Goal: Use online tool/utility: Use online tool/utility

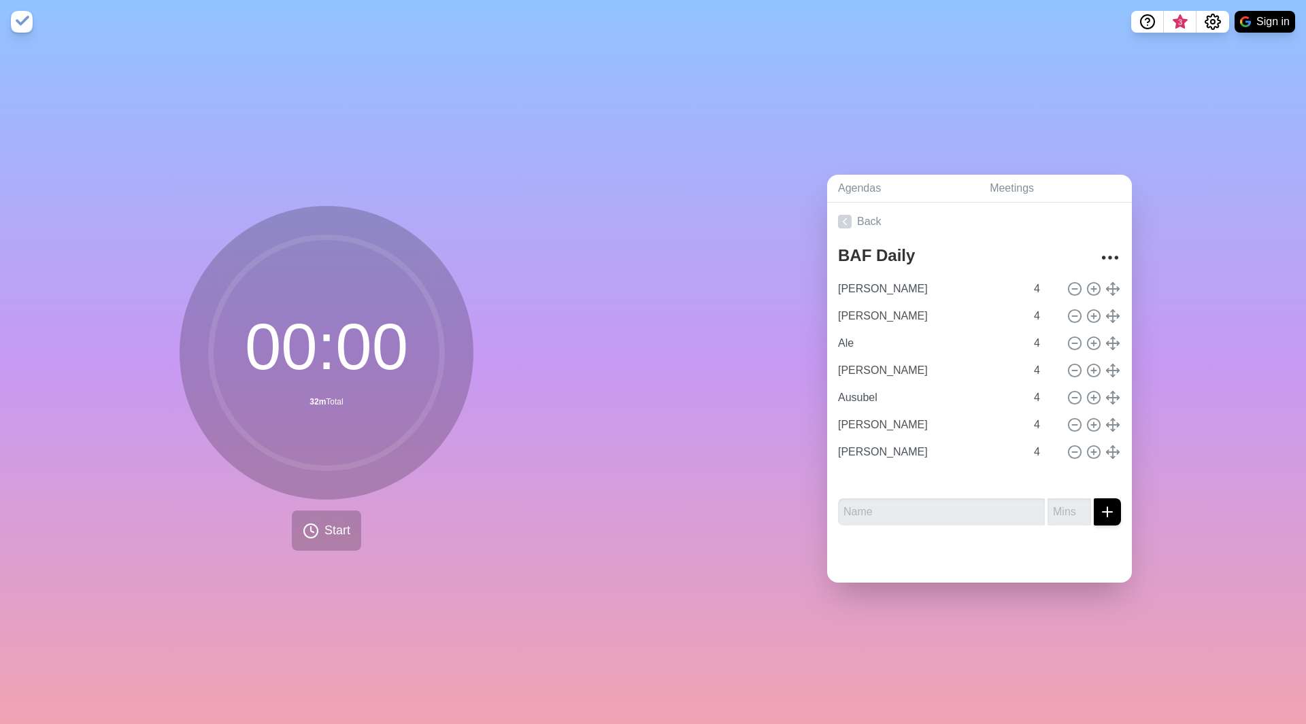
type input "Ale"
type input "[PERSON_NAME]"
type input "Ausubel"
type input "[PERSON_NAME]"
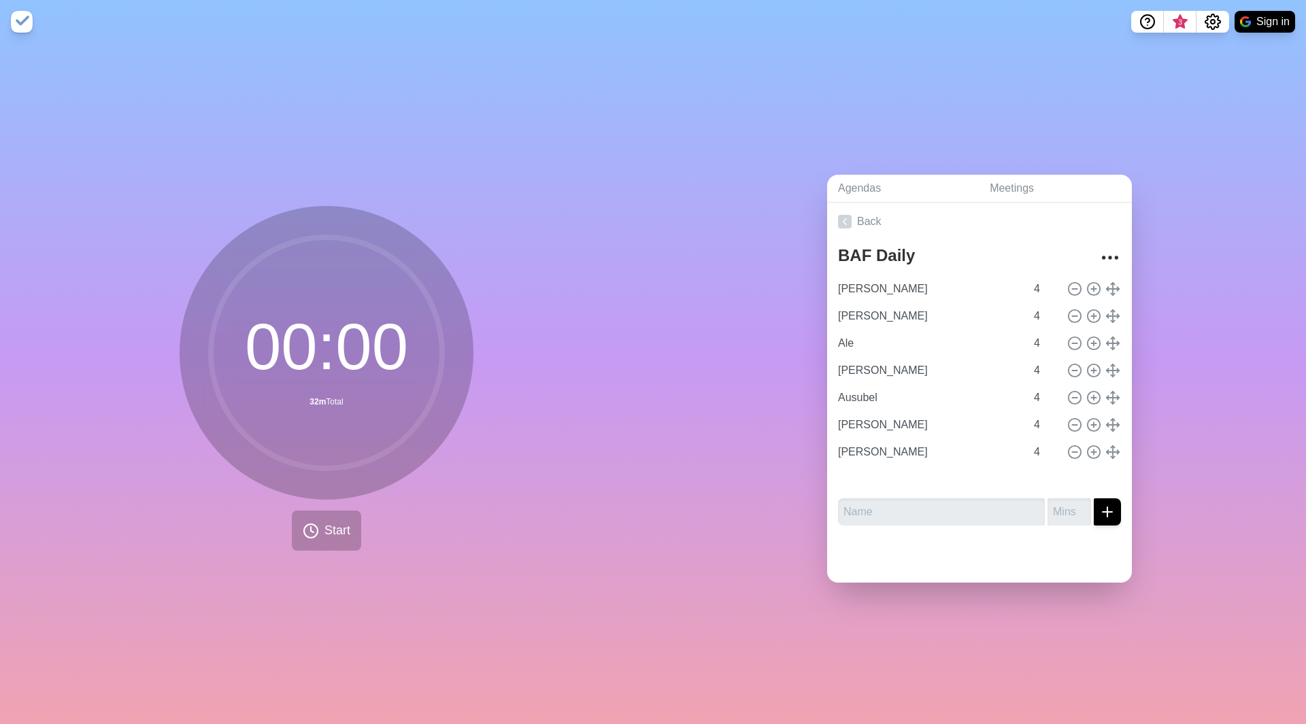
type input "[PERSON_NAME]"
type input "Ale"
type input "[PERSON_NAME]"
type input "Ausubel"
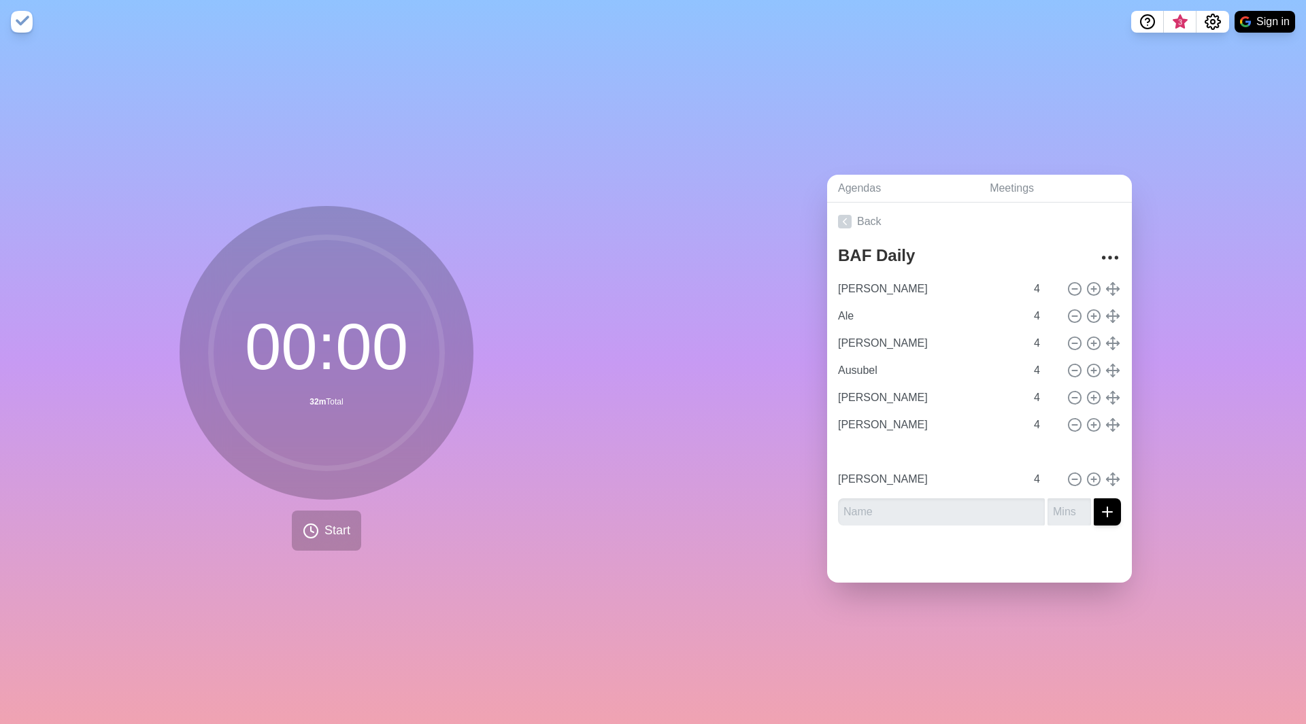
type input "[PERSON_NAME]"
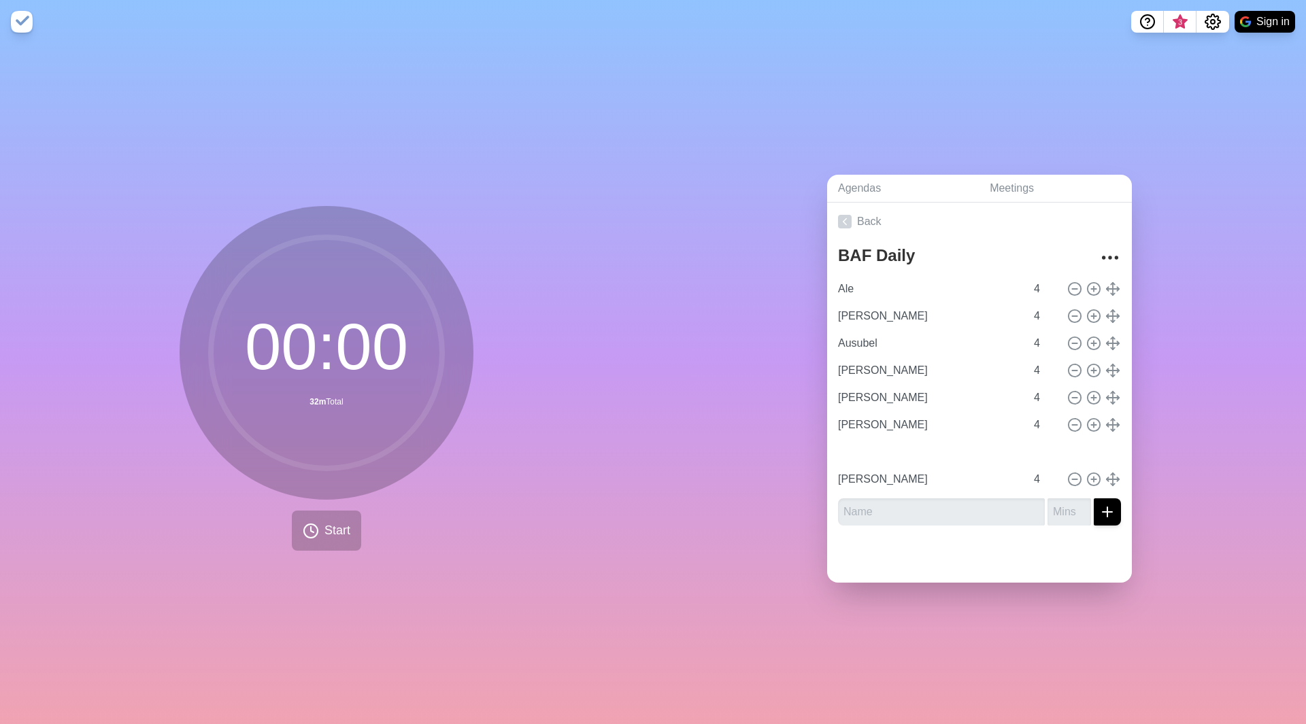
type input "Ausubel"
type input "[PERSON_NAME]"
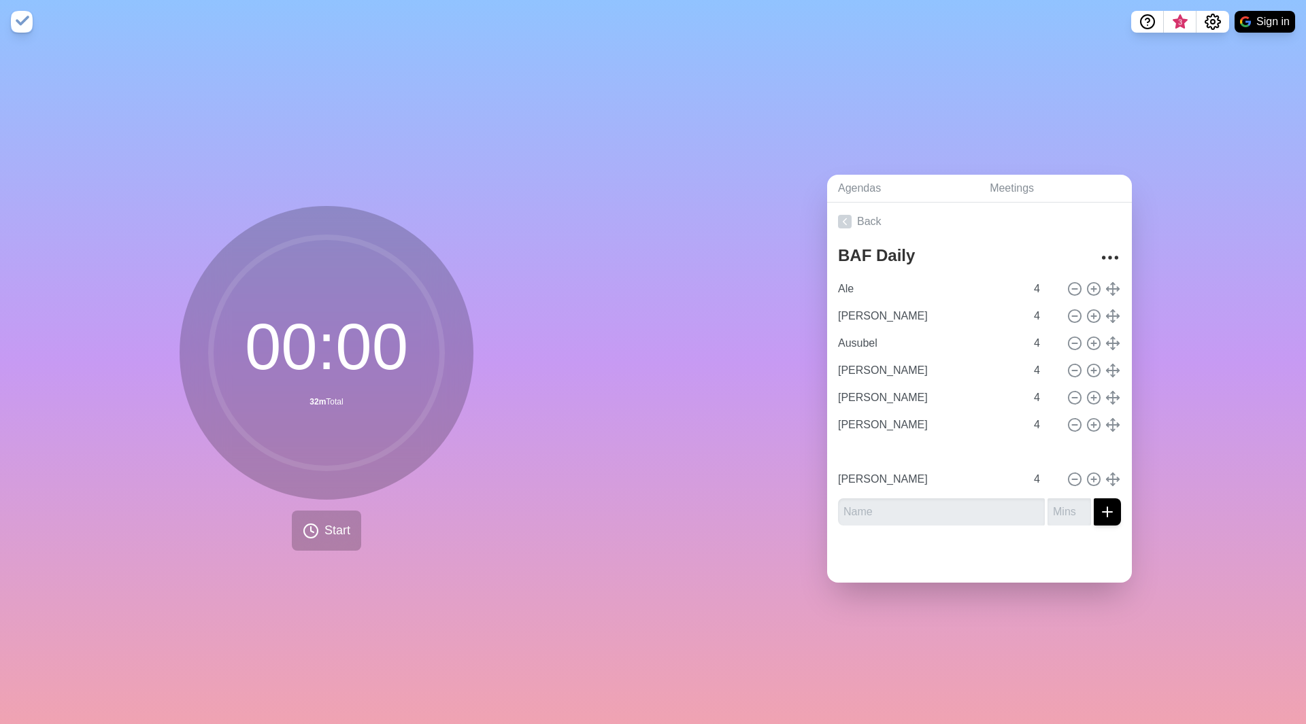
type input "Ale"
click at [885, 303] on input "[PERSON_NAME]" at bounding box center [929, 316] width 193 height 27
click at [886, 282] on input "Ale" at bounding box center [929, 288] width 193 height 27
click at [324, 530] on span "Start" at bounding box center [337, 531] width 26 height 18
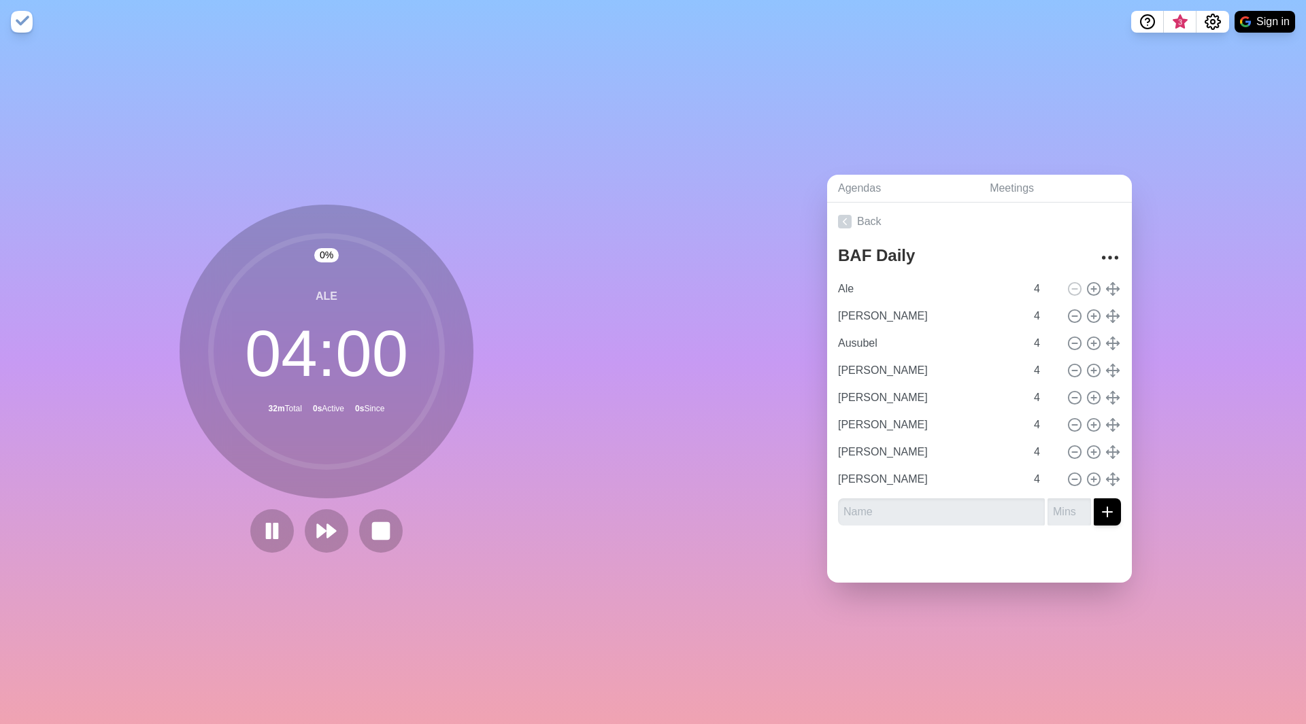
click at [320, 530] on icon at bounding box center [327, 531] width 22 height 22
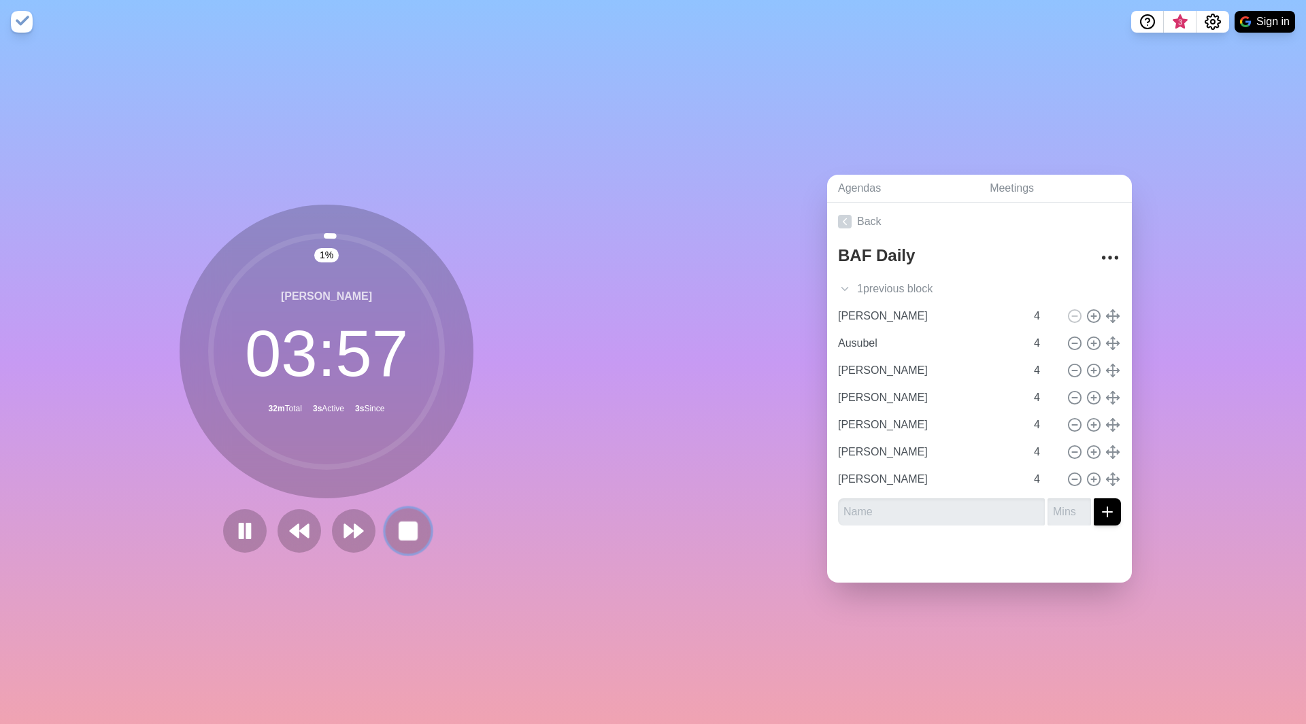
click at [399, 527] on rect at bounding box center [407, 530] width 17 height 17
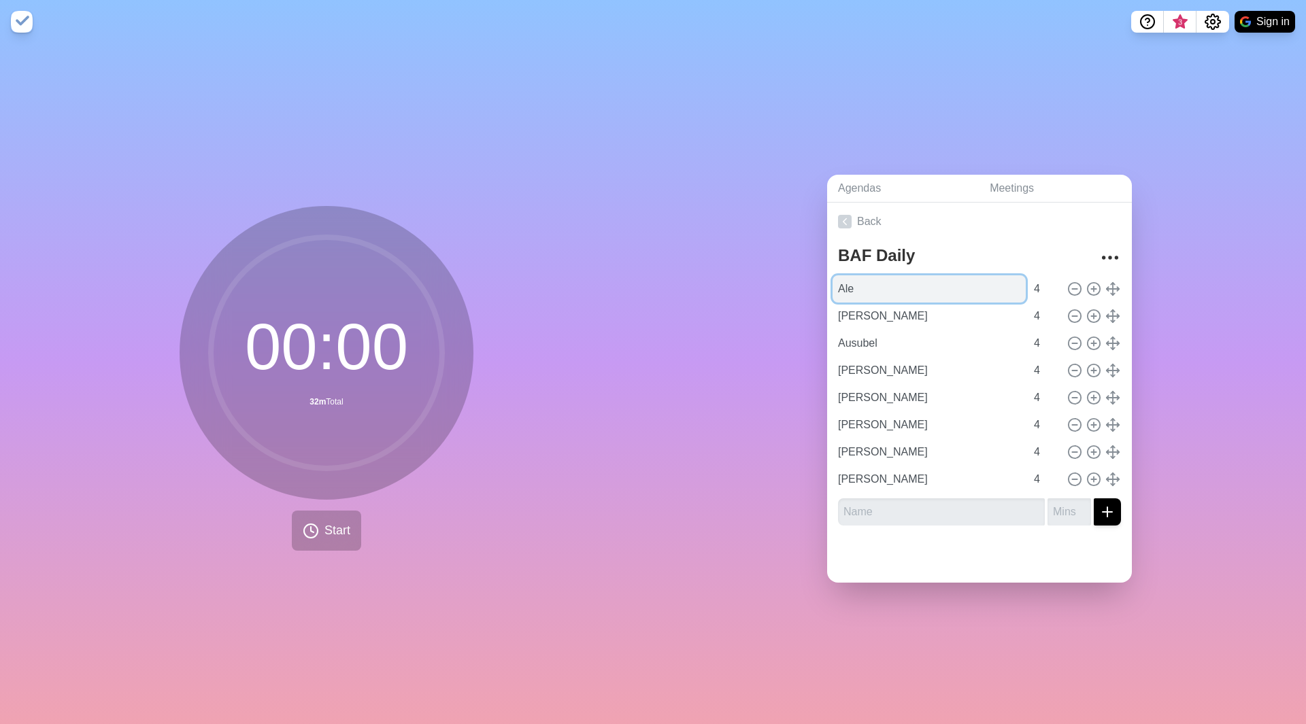
click at [892, 275] on input "Ale" at bounding box center [929, 288] width 193 height 27
click at [333, 525] on span "Start" at bounding box center [337, 531] width 26 height 18
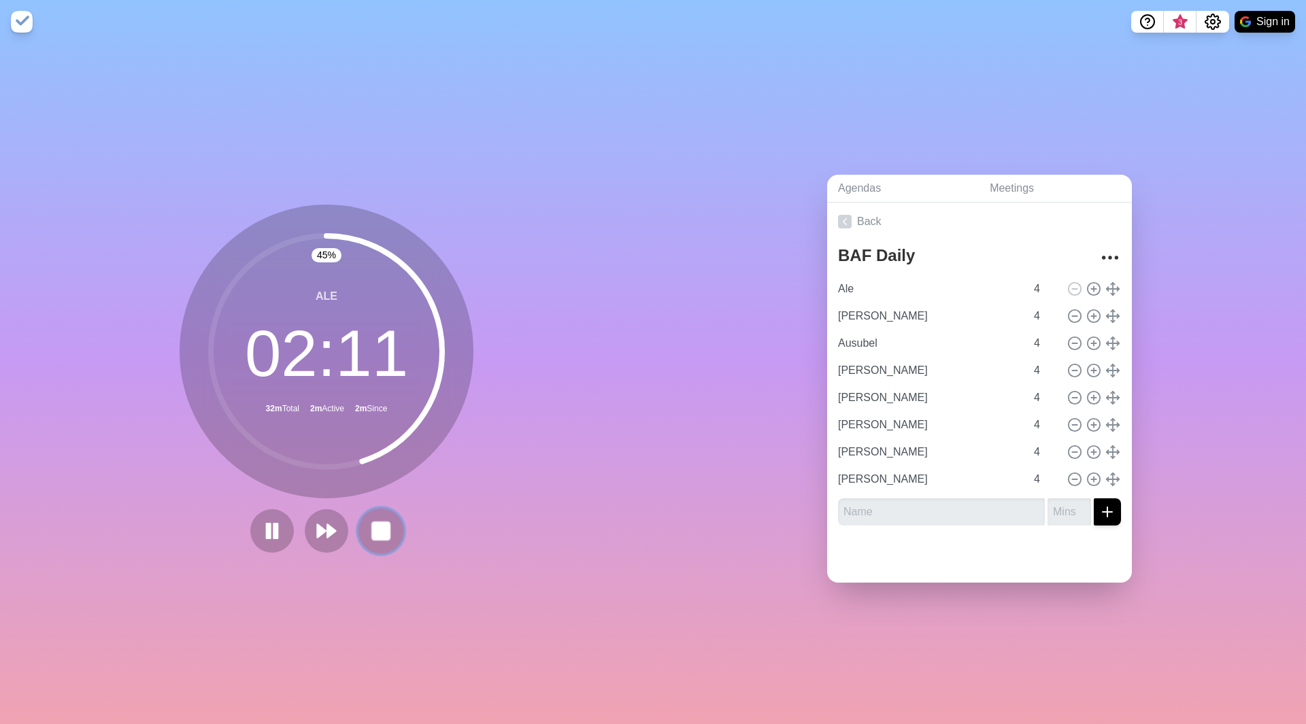
click at [385, 529] on rect at bounding box center [380, 530] width 17 height 17
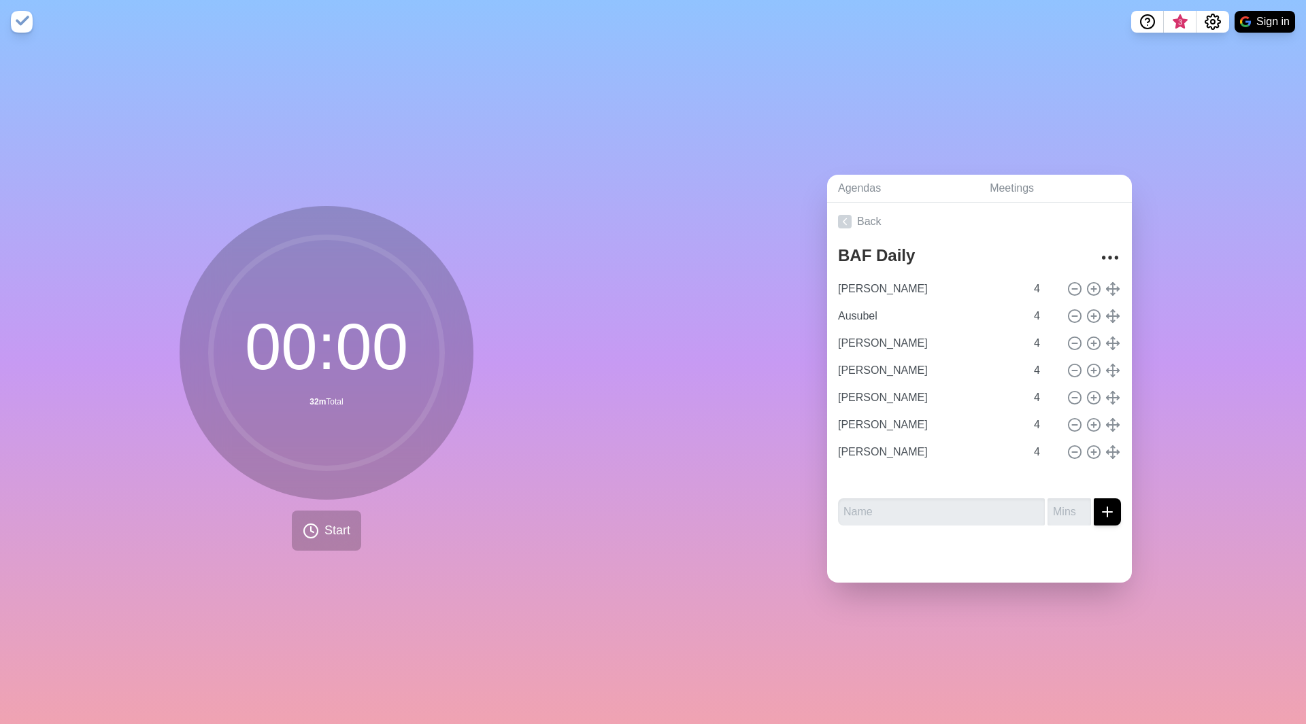
type input "Ausubel"
type input "[PERSON_NAME]"
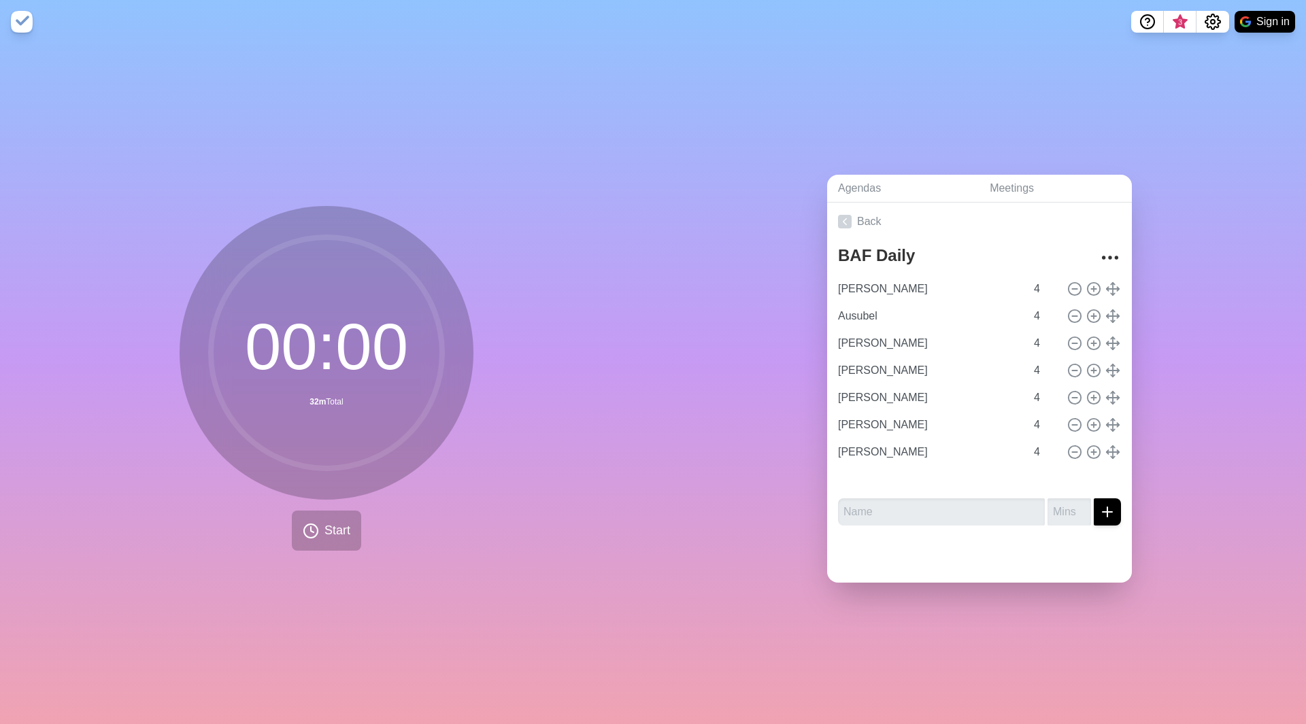
type input "[PERSON_NAME]"
type input "Ale"
type input "[PERSON_NAME]"
click at [1086, 479] on icon at bounding box center [1093, 479] width 15 height 15
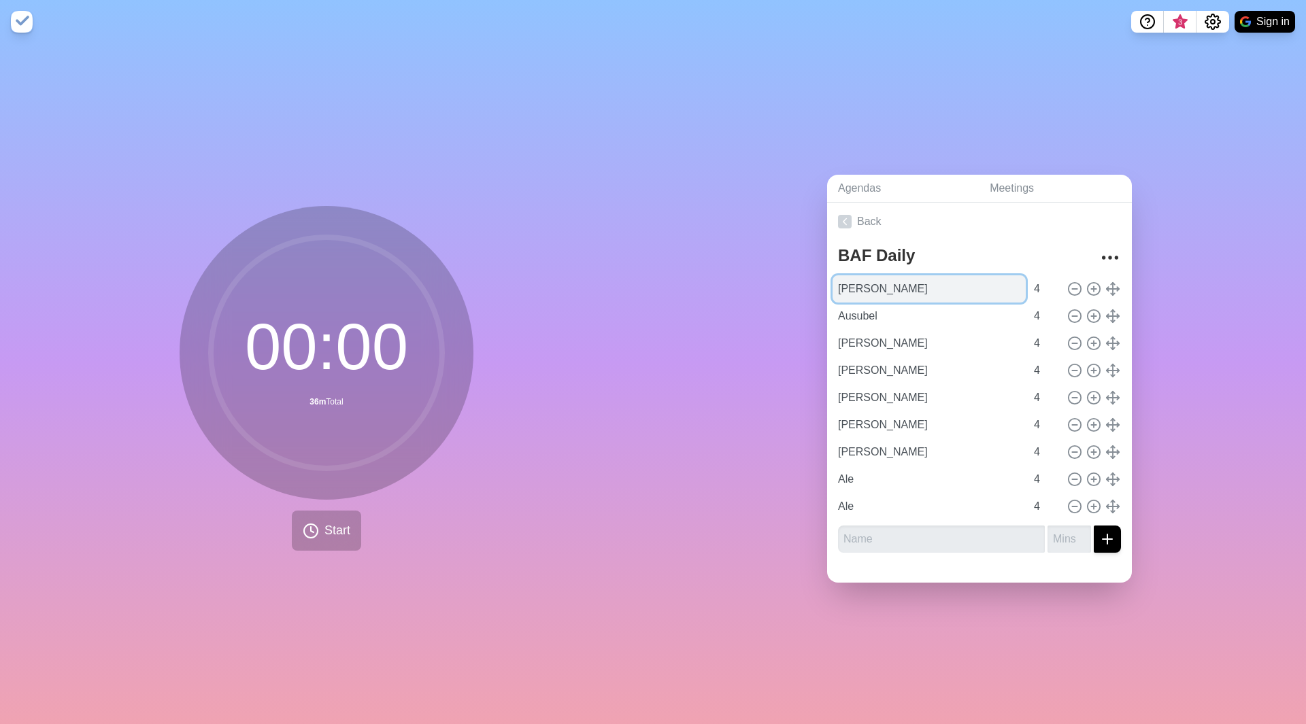
click at [918, 280] on input "[PERSON_NAME]" at bounding box center [929, 288] width 193 height 27
click at [326, 533] on span "Start" at bounding box center [337, 531] width 26 height 18
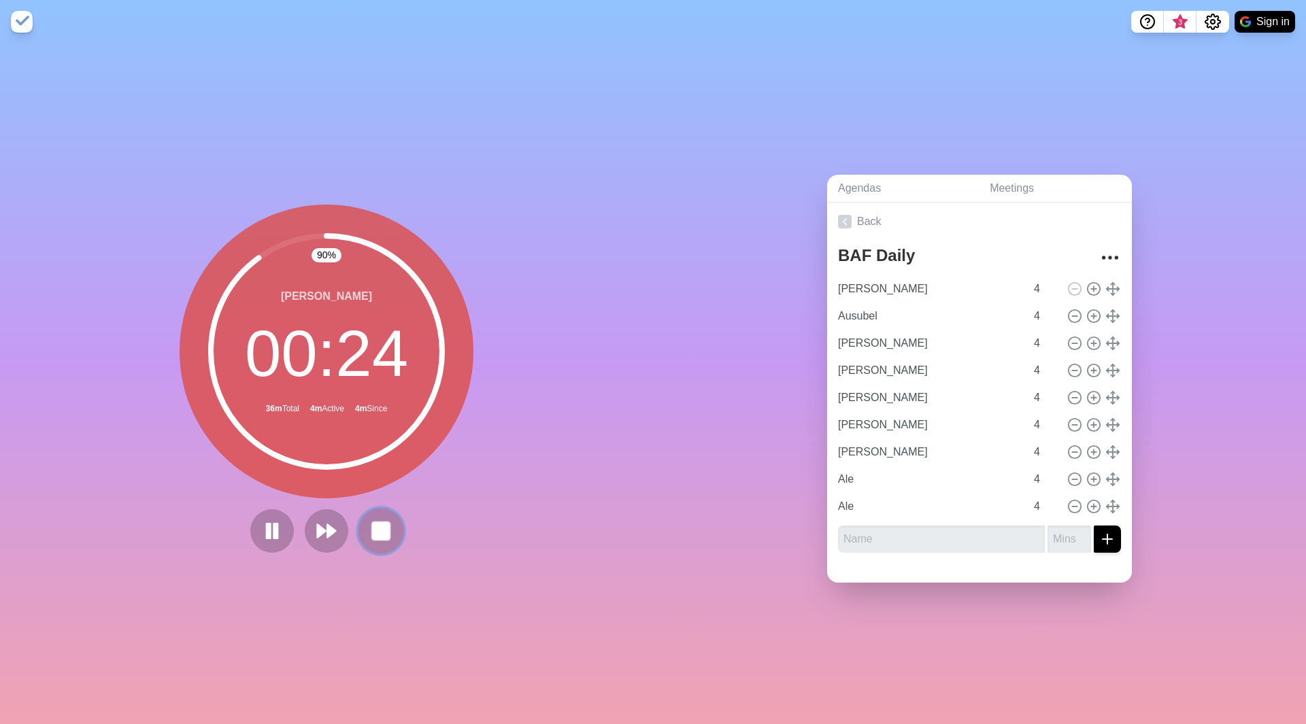
click at [369, 532] on icon at bounding box center [380, 531] width 23 height 23
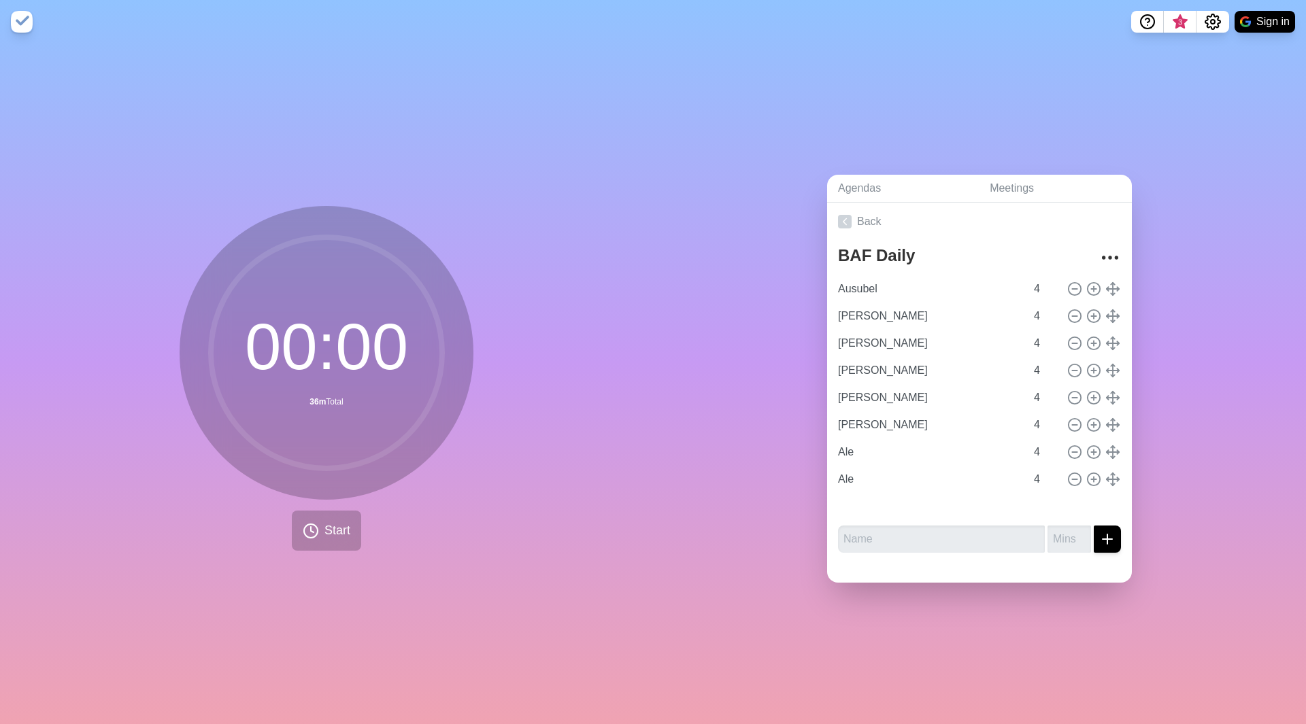
type input "[PERSON_NAME]"
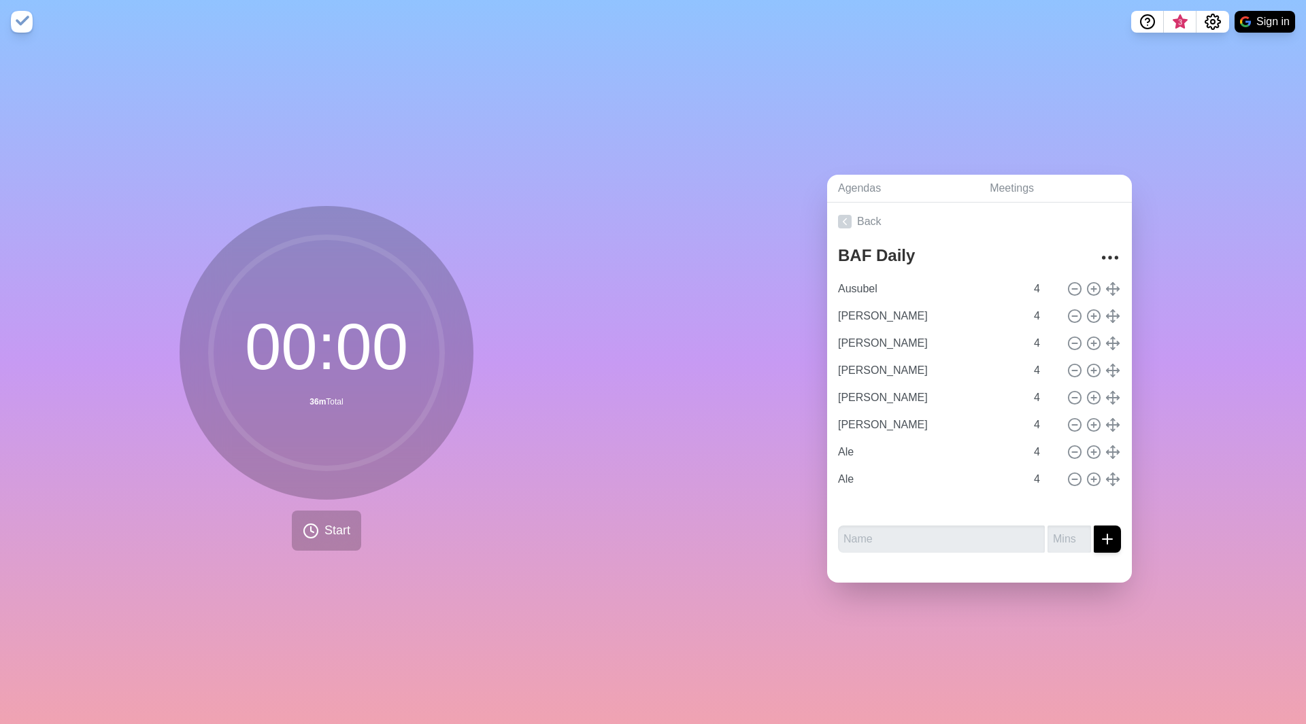
type input "Ale"
type input "[PERSON_NAME]"
type input "Ausubel"
click at [949, 278] on input "Ausubel" at bounding box center [929, 288] width 193 height 27
click at [327, 535] on button "Start" at bounding box center [326, 531] width 69 height 40
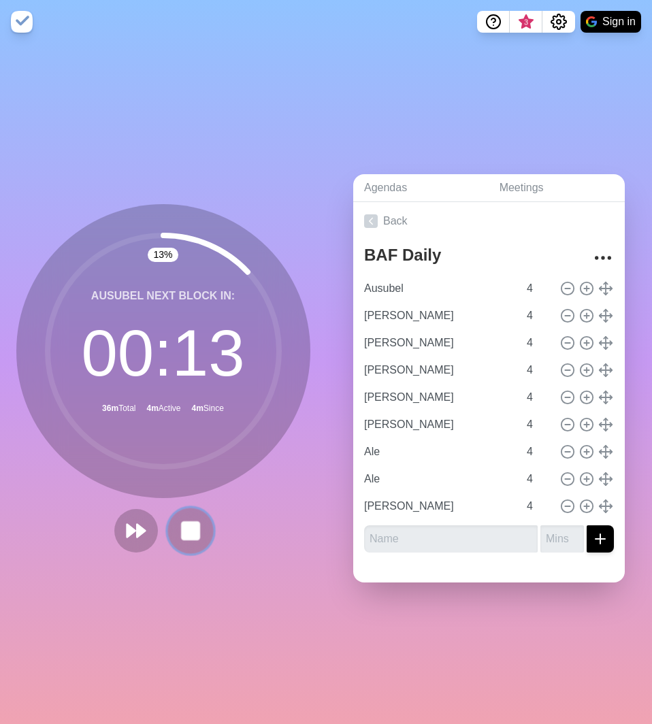
click at [186, 522] on rect at bounding box center [190, 530] width 17 height 17
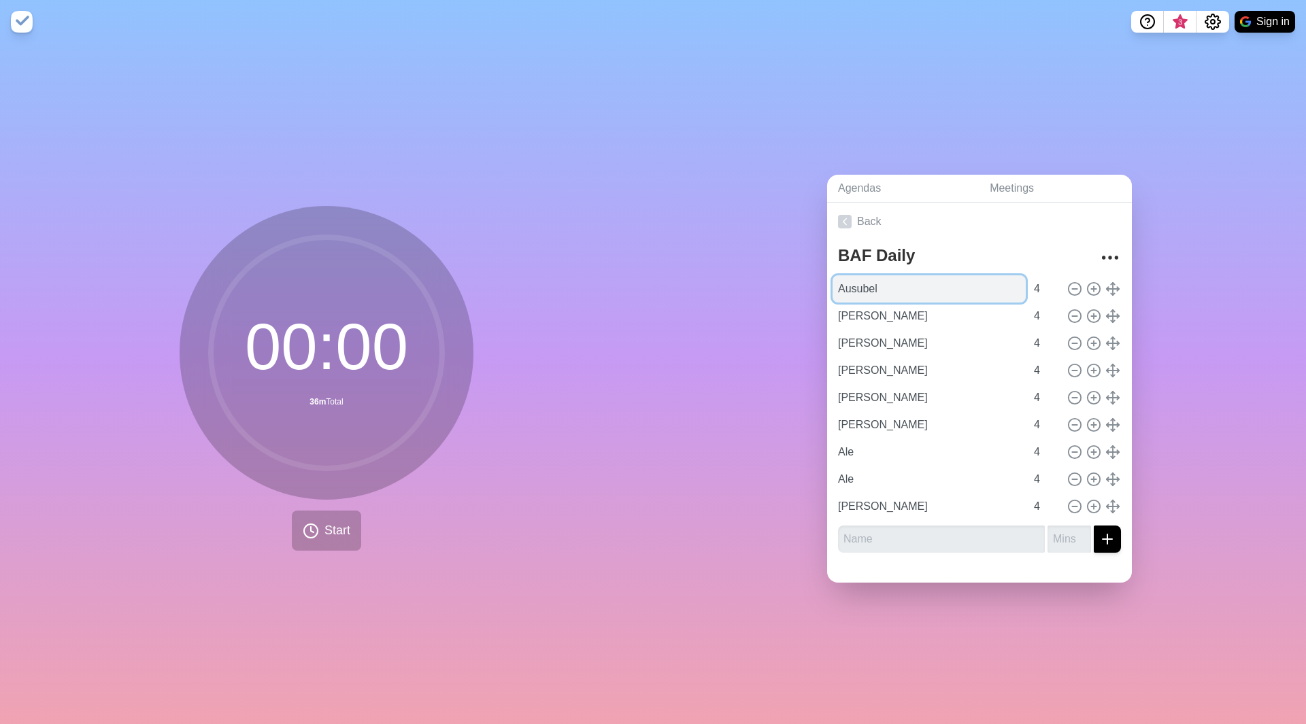
click at [977, 281] on input "Ausubel" at bounding box center [929, 288] width 193 height 27
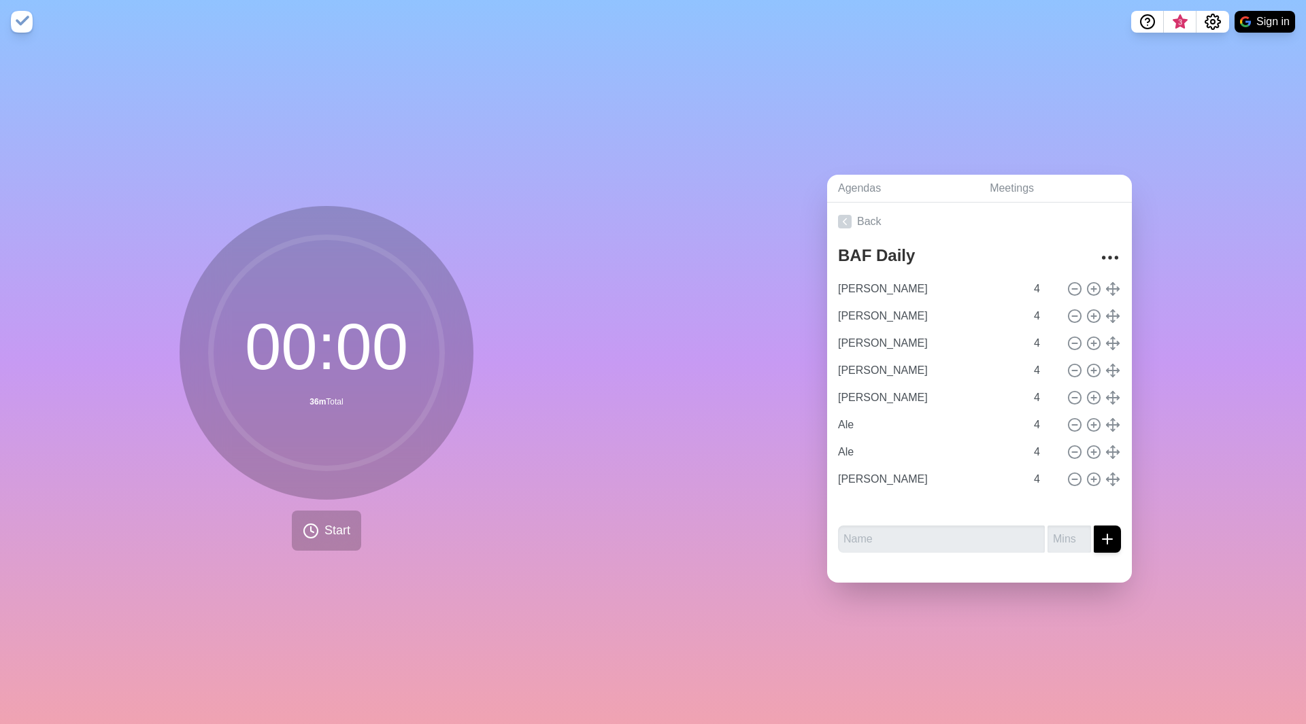
type input "[PERSON_NAME]"
type input "Ale"
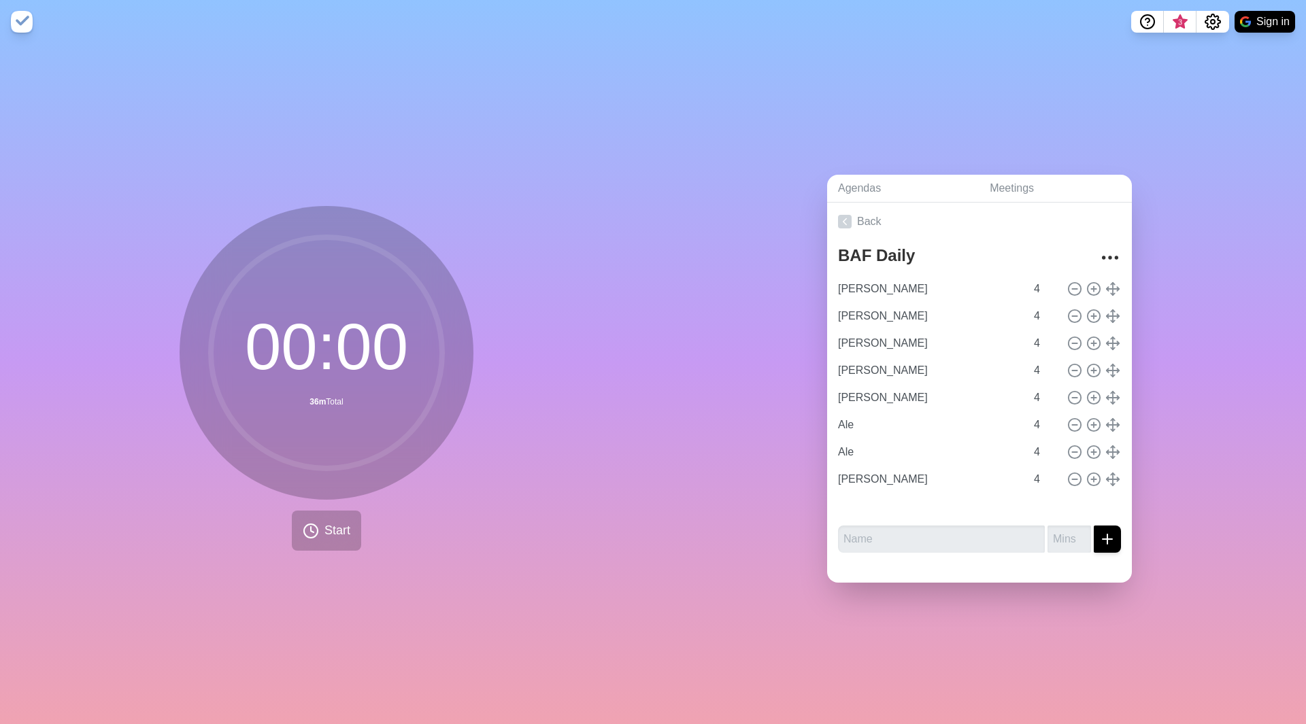
type input "[PERSON_NAME]"
type input "Ausubel"
type input "[PERSON_NAME]"
click at [954, 290] on input "[PERSON_NAME]" at bounding box center [929, 288] width 193 height 27
click at [1001, 275] on input "[PERSON_NAME]" at bounding box center [929, 288] width 193 height 27
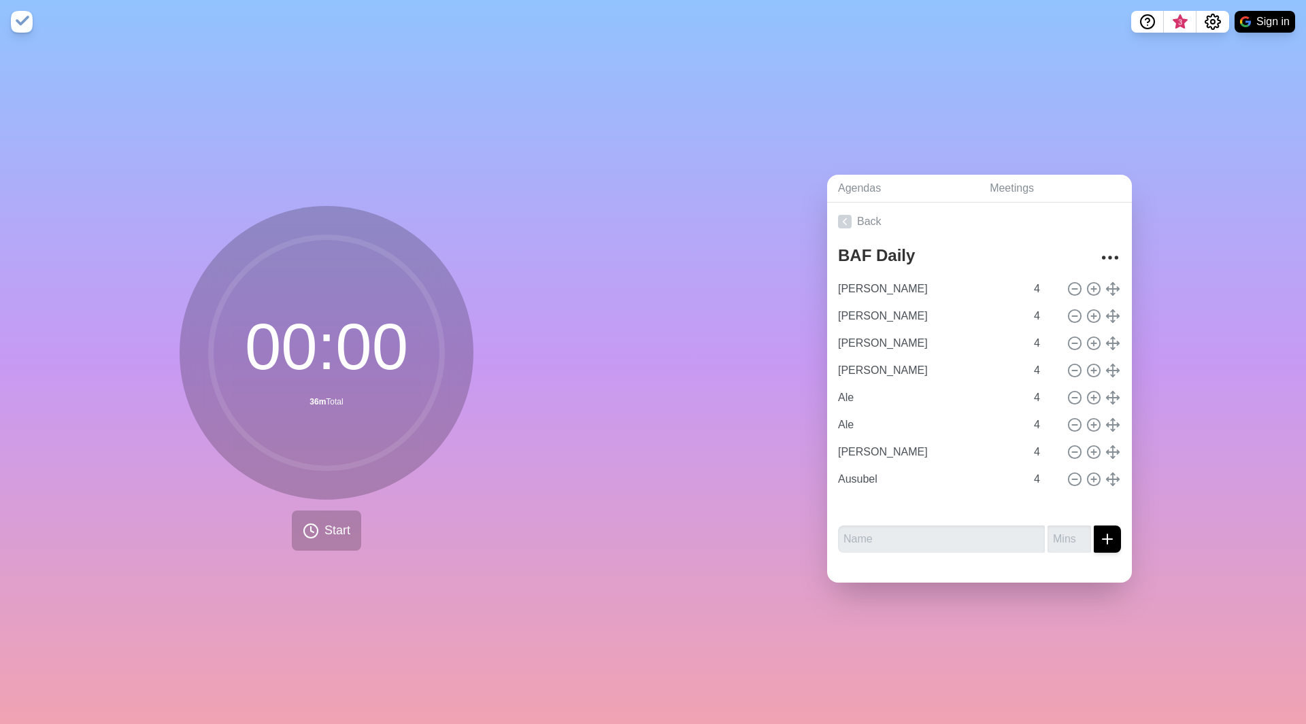
type input "[PERSON_NAME]"
type input "Ale"
type input "[PERSON_NAME]"
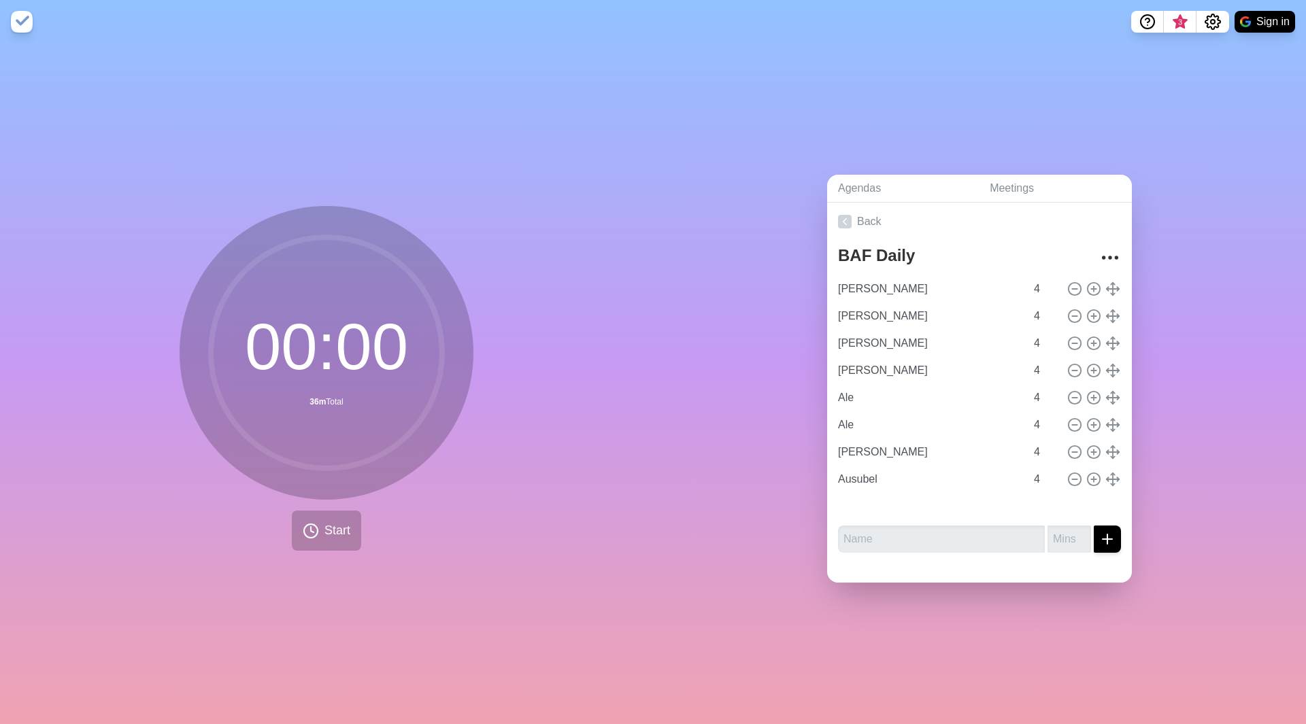
type input "Ausubel"
type input "[PERSON_NAME]"
click at [980, 275] on input "[PERSON_NAME]" at bounding box center [929, 288] width 193 height 27
click at [961, 286] on input "[PERSON_NAME]" at bounding box center [929, 288] width 193 height 27
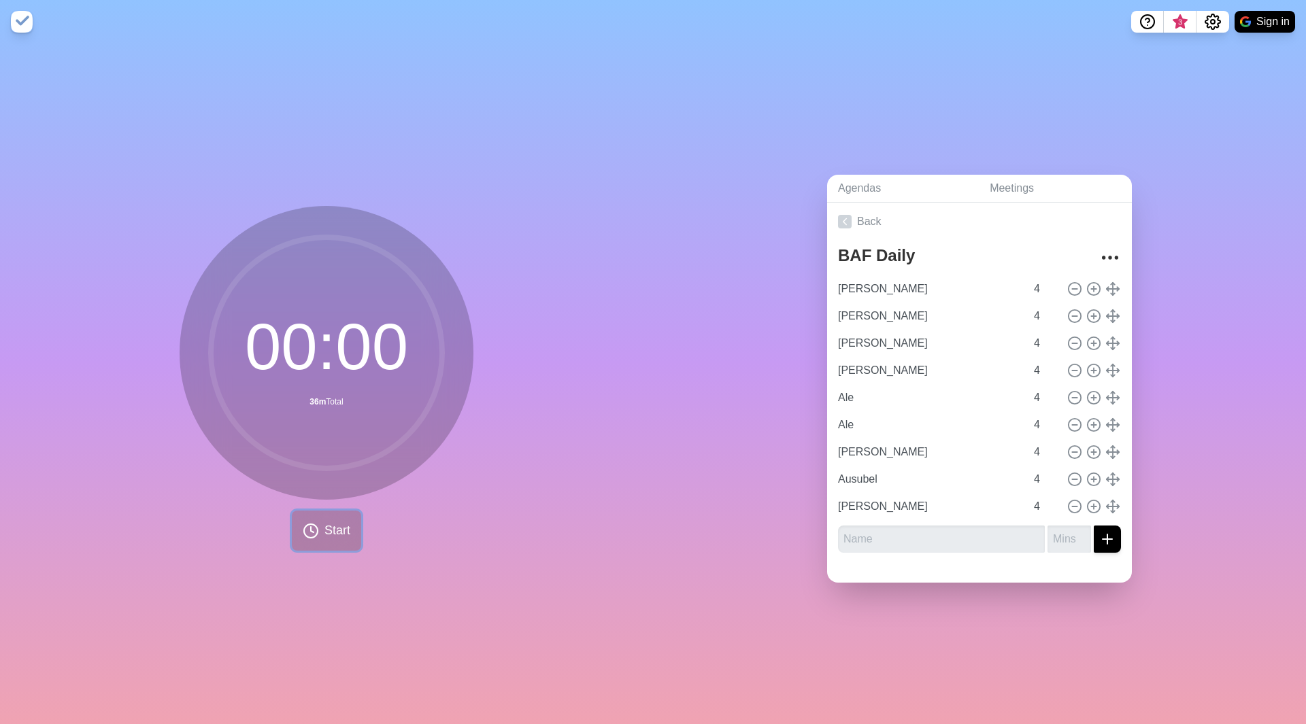
click at [329, 522] on span "Start" at bounding box center [337, 531] width 26 height 18
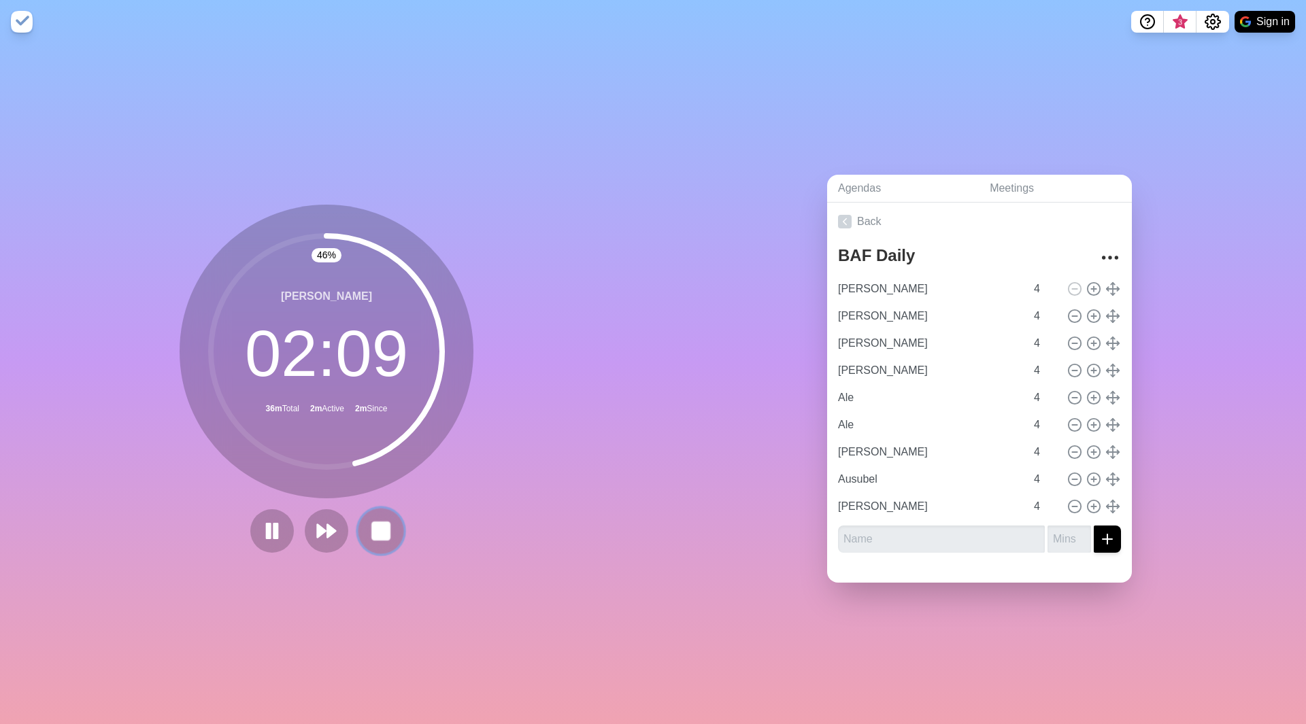
click at [386, 529] on icon at bounding box center [380, 531] width 23 height 23
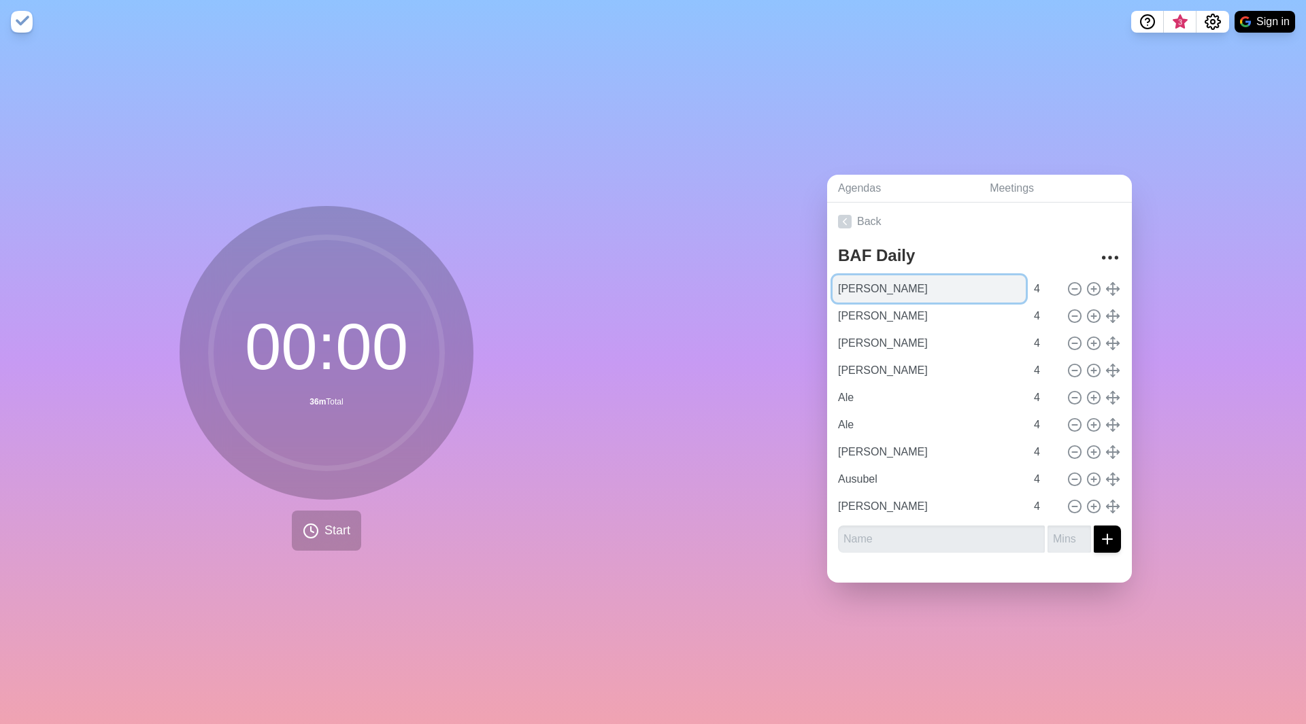
click at [972, 275] on input "[PERSON_NAME]" at bounding box center [929, 288] width 193 height 27
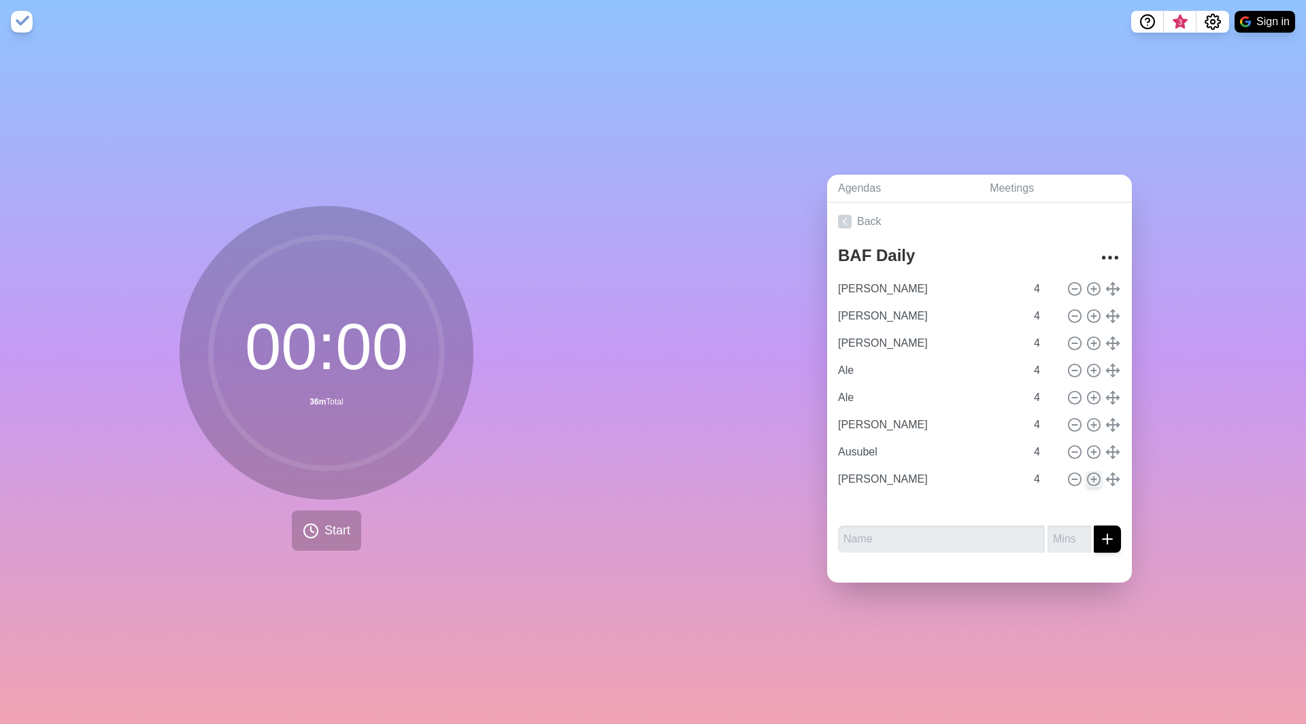
type input "[PERSON_NAME]"
type input "Ale"
type input "[PERSON_NAME]"
type input "Ausubel"
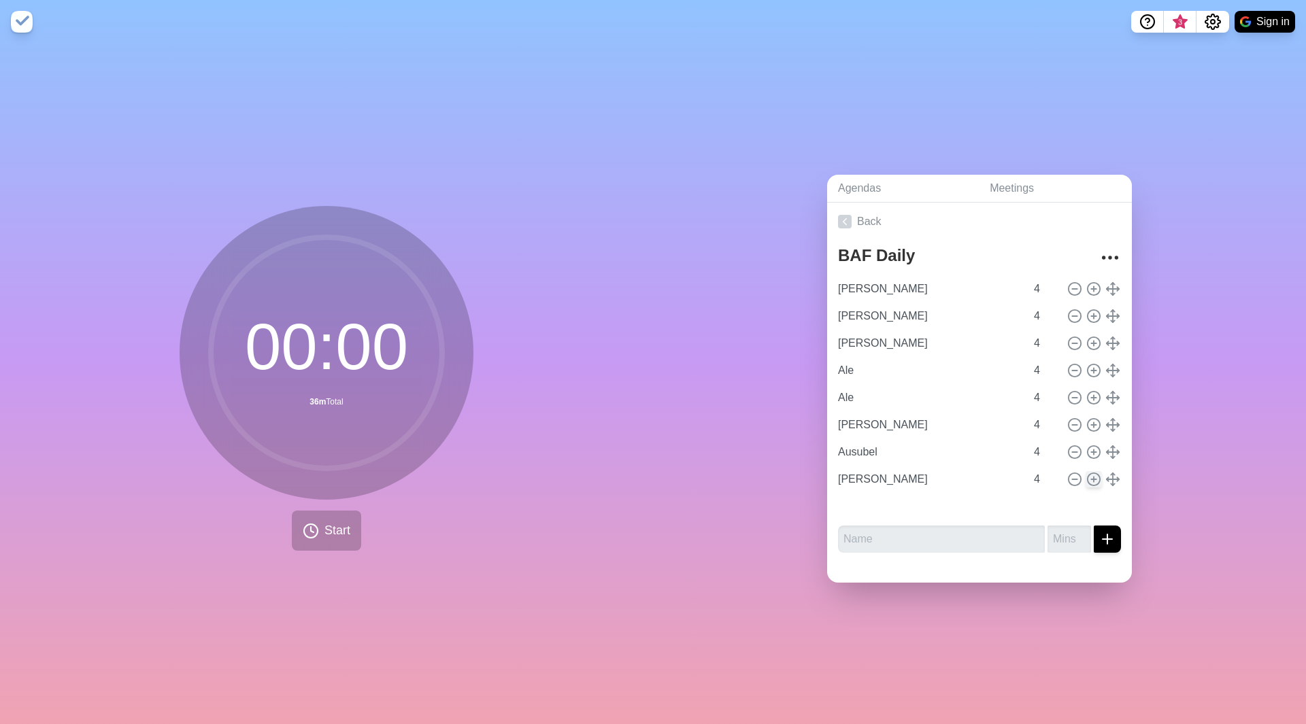
type input "[PERSON_NAME]"
click at [907, 280] on input "[PERSON_NAME]" at bounding box center [929, 288] width 193 height 27
click at [310, 529] on icon at bounding box center [311, 531] width 16 height 16
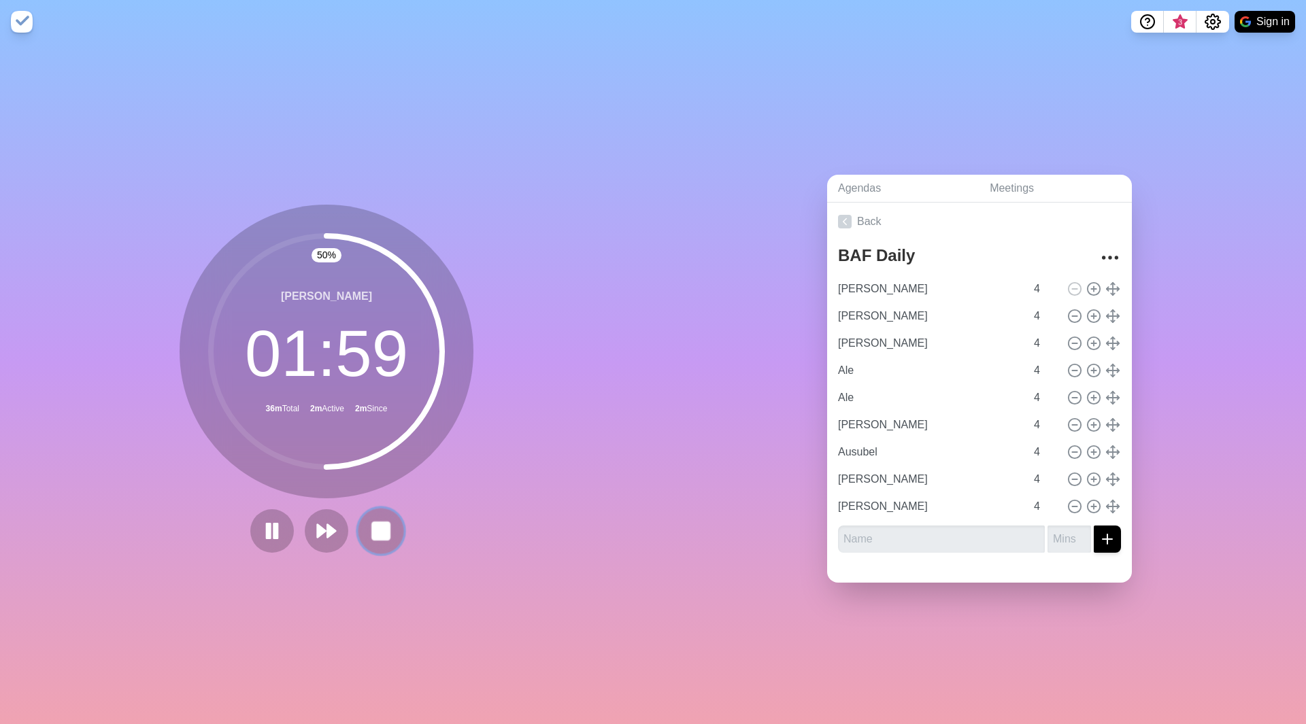
click at [372, 524] on rect at bounding box center [380, 530] width 17 height 17
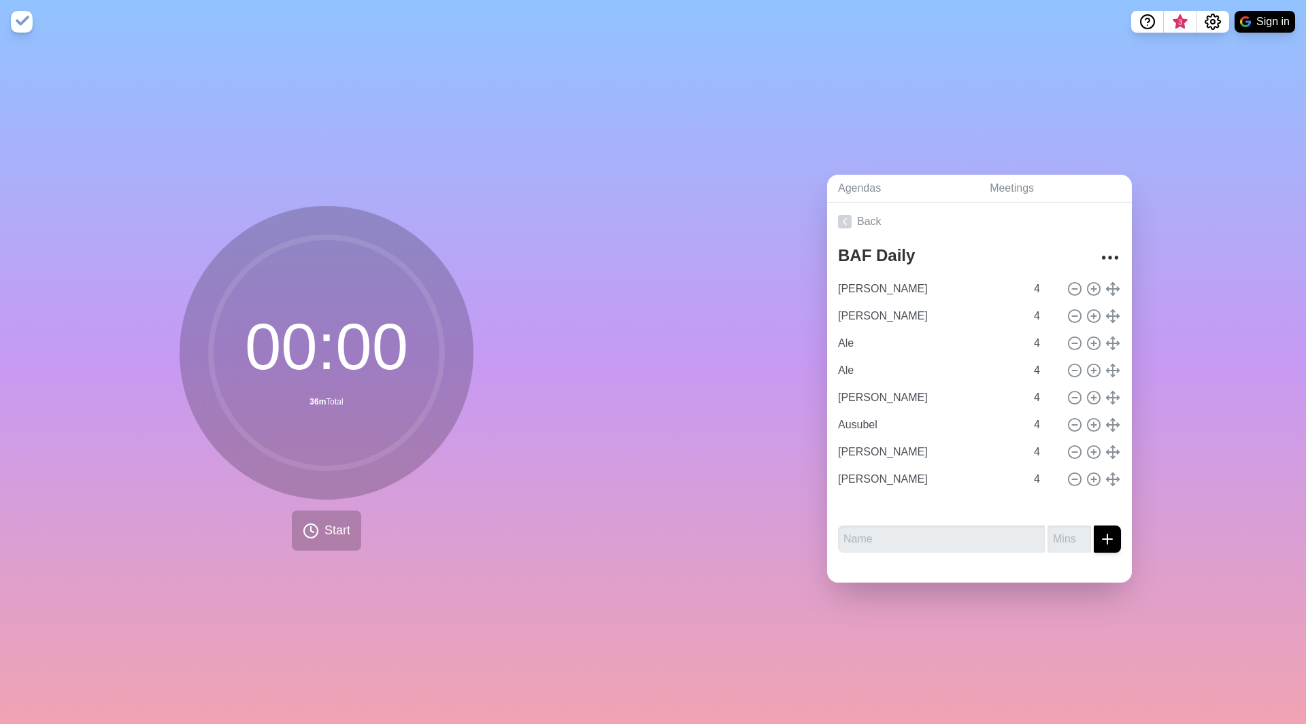
type input "[PERSON_NAME]"
type input "Ale"
type input "[PERSON_NAME]"
type input "Ausubel"
type input "[PERSON_NAME]"
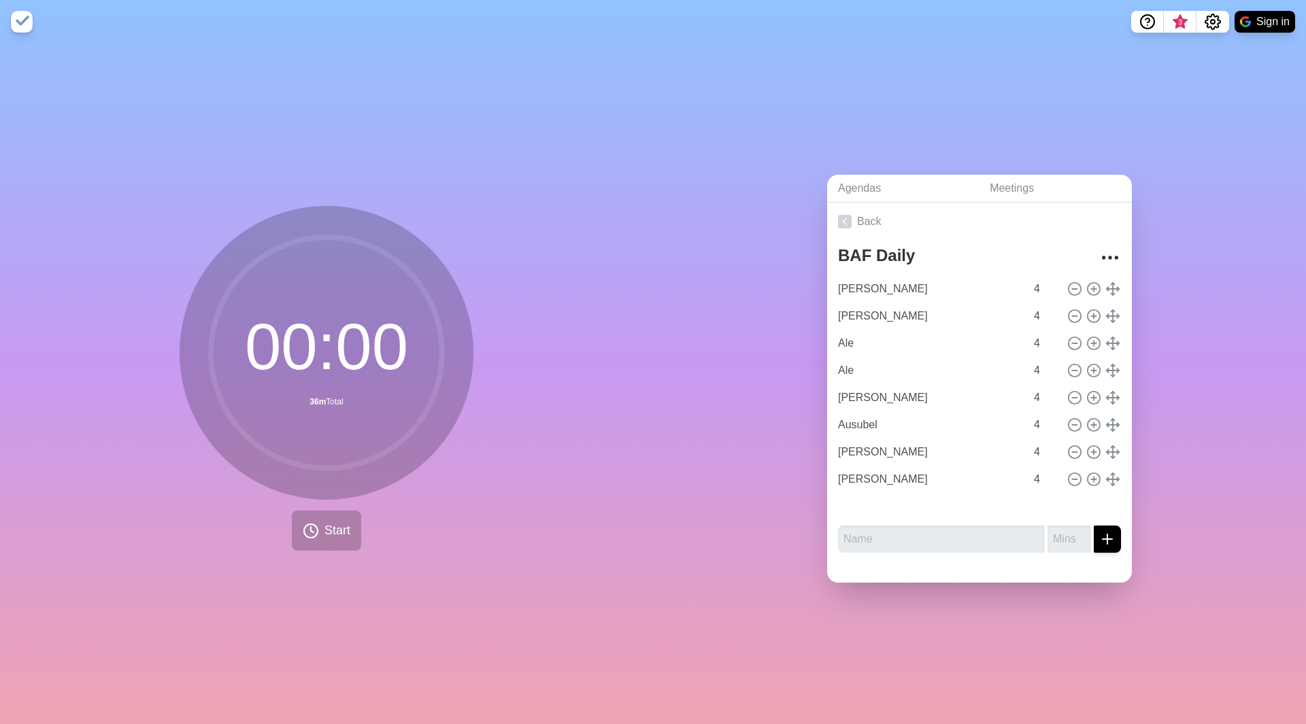
type input "[PERSON_NAME]"
click at [951, 284] on input "[PERSON_NAME]" at bounding box center [929, 288] width 193 height 27
click at [316, 531] on button "Start" at bounding box center [326, 531] width 69 height 40
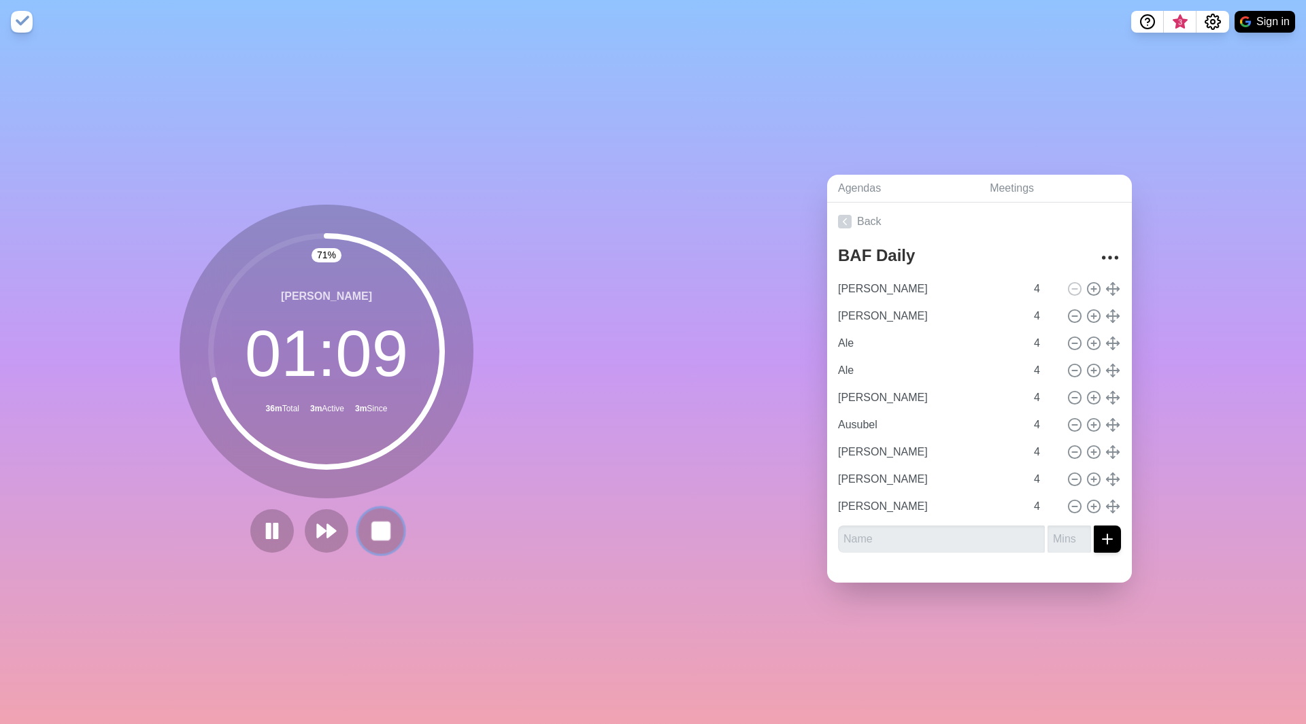
click at [381, 531] on rect at bounding box center [380, 530] width 17 height 17
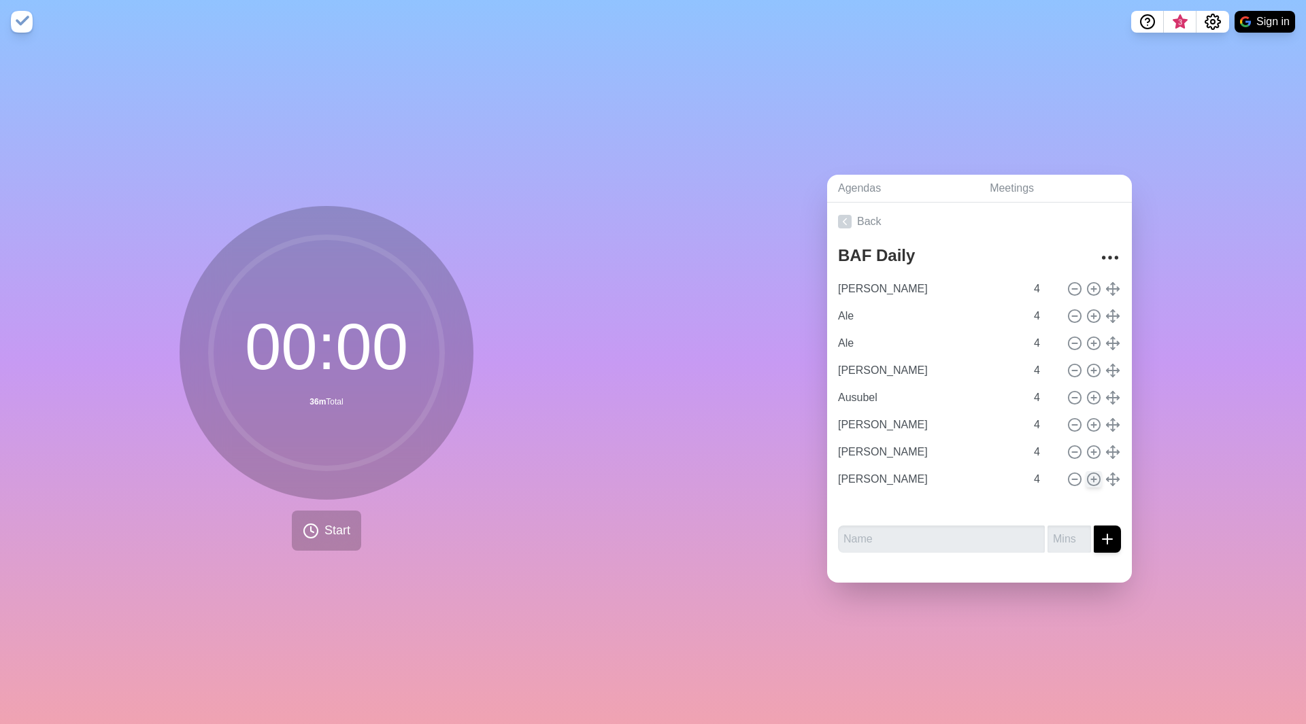
type input "Ale"
type input "[PERSON_NAME]"
type input "Ausubel"
type input "[PERSON_NAME]"
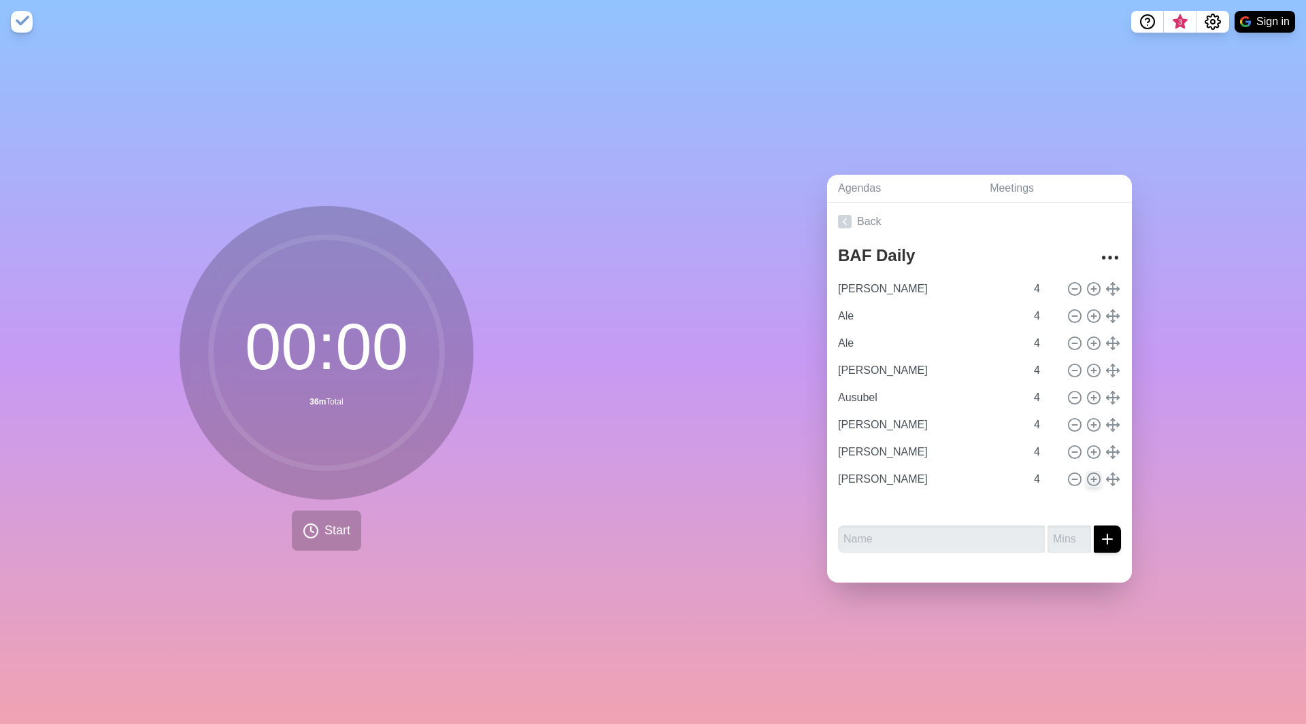
type input "[PERSON_NAME]"
